Goal: Transaction & Acquisition: Subscribe to service/newsletter

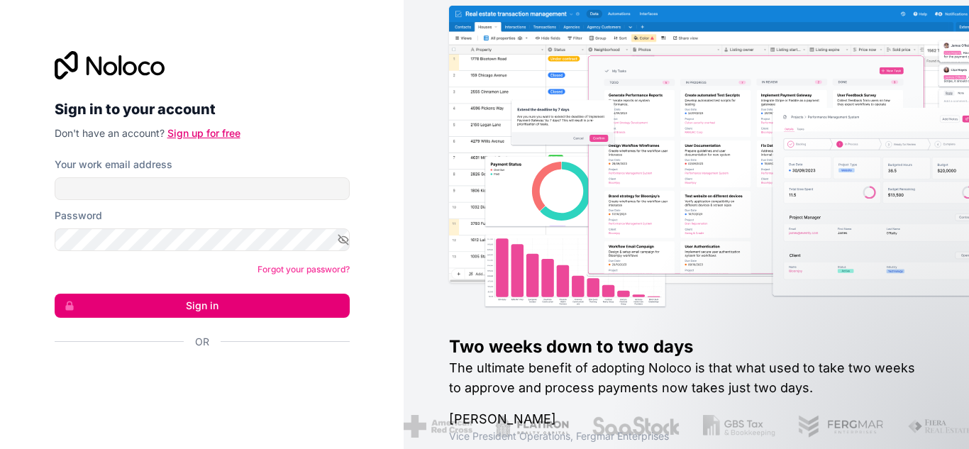
click at [167, 135] on link "Sign up for free" at bounding box center [203, 133] width 73 height 12
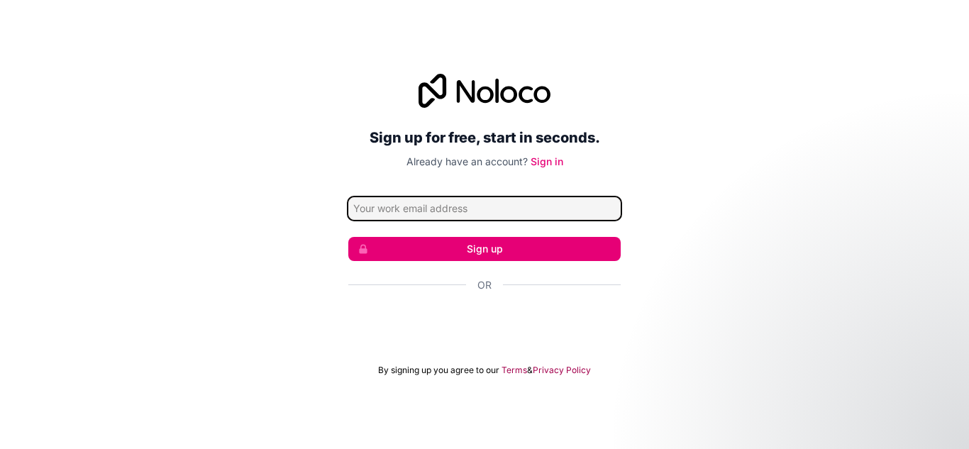
click at [439, 202] on input "Email address" at bounding box center [484, 208] width 272 height 23
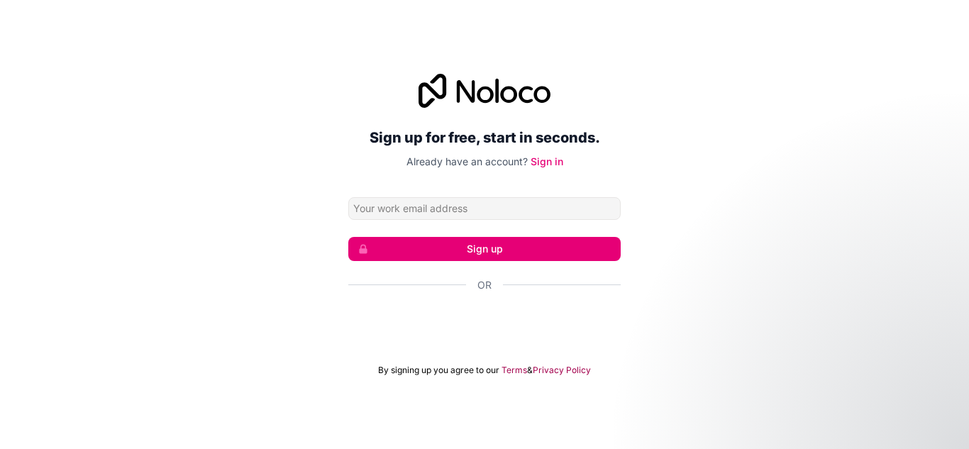
click at [787, 187] on div "Sign up for free, start in seconds. Already have an account? Sign in Sign up Or…" at bounding box center [484, 225] width 969 height 342
click at [452, 247] on button "Sign up" at bounding box center [484, 249] width 272 height 24
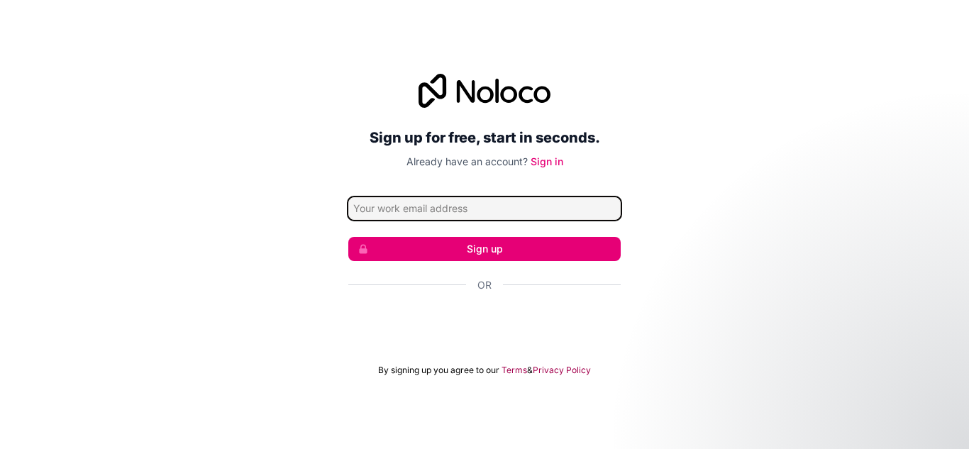
click at [450, 215] on input "Email address" at bounding box center [484, 208] width 272 height 23
paste input "Pandas.dont.bite.doggies&kitties725"
type input "Pandas.dont.bite.doggies&kitties725"
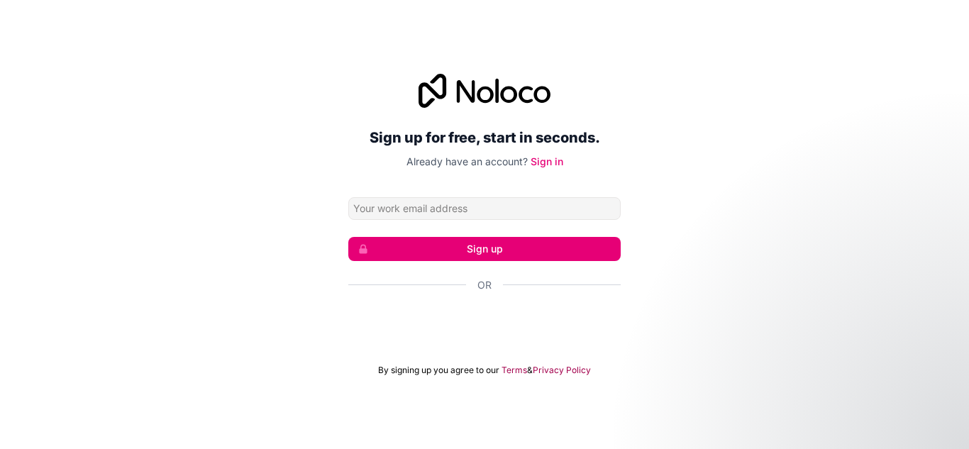
drag, startPoint x: 729, startPoint y: 147, endPoint x: 700, endPoint y: 133, distance: 32.4
click at [724, 144] on div "Sign up for free, start in seconds. Already have an account? Sign in Sign up Or…" at bounding box center [484, 225] width 969 height 342
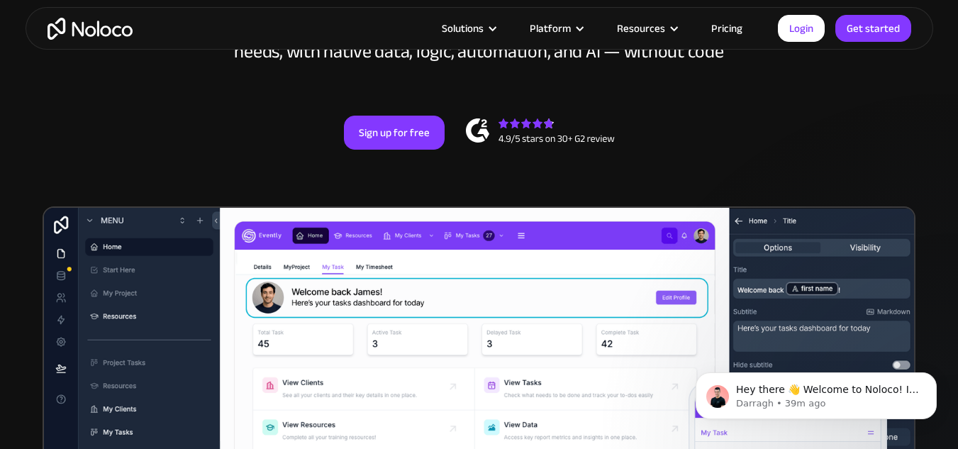
scroll to position [111, 0]
